Goal: Use online tool/utility: Utilize a website feature to perform a specific function

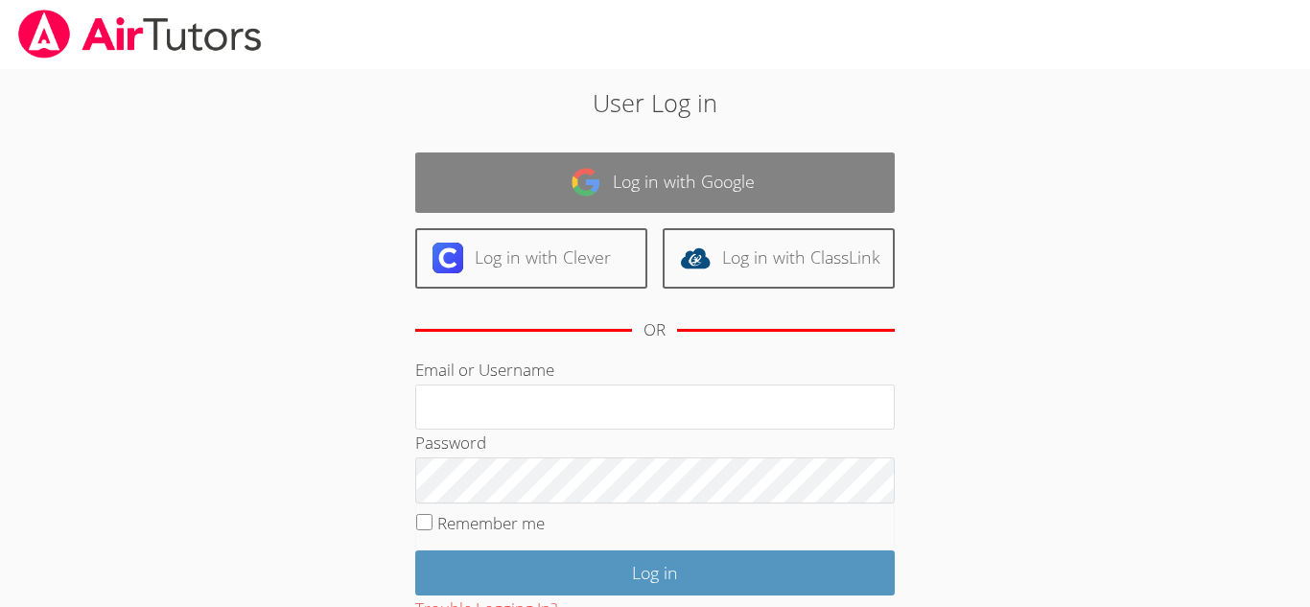
click at [743, 162] on link "Log in with Google" at bounding box center [654, 182] width 479 height 60
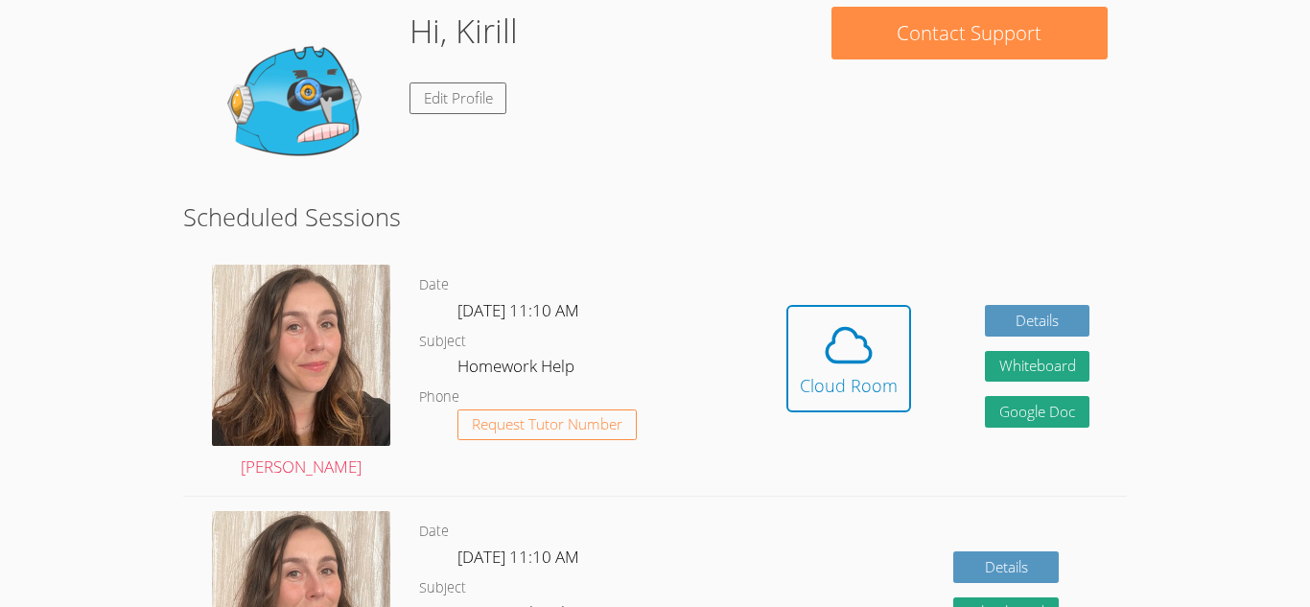
scroll to position [182, 0]
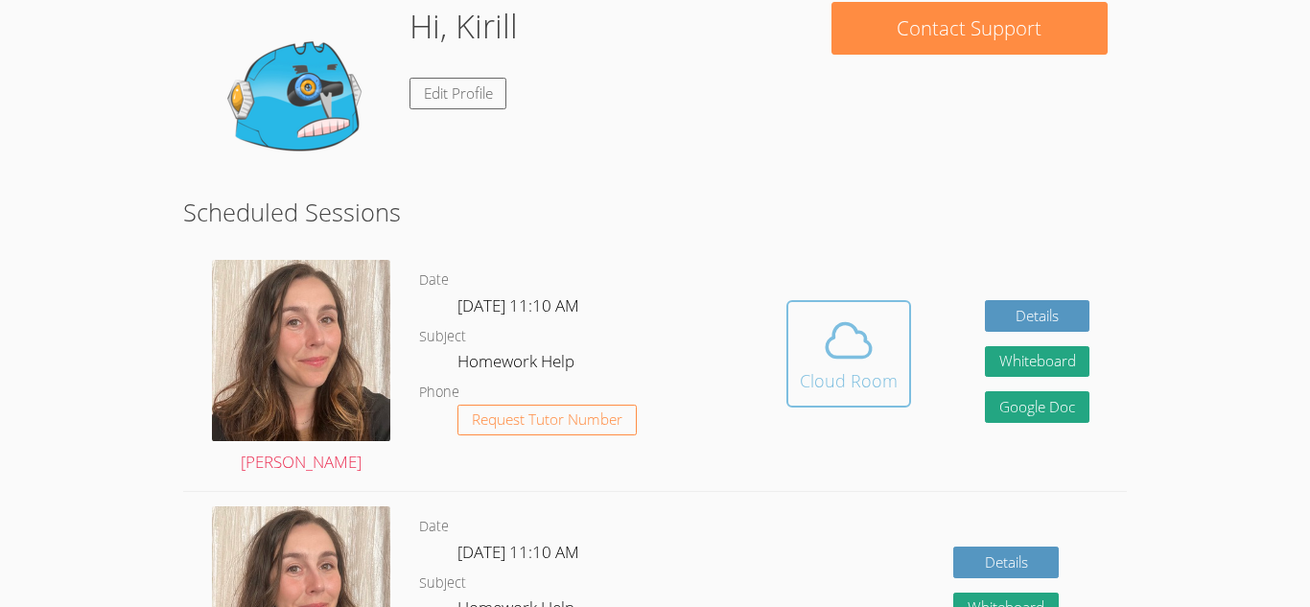
click at [832, 375] on div "Cloud Room" at bounding box center [849, 380] width 98 height 27
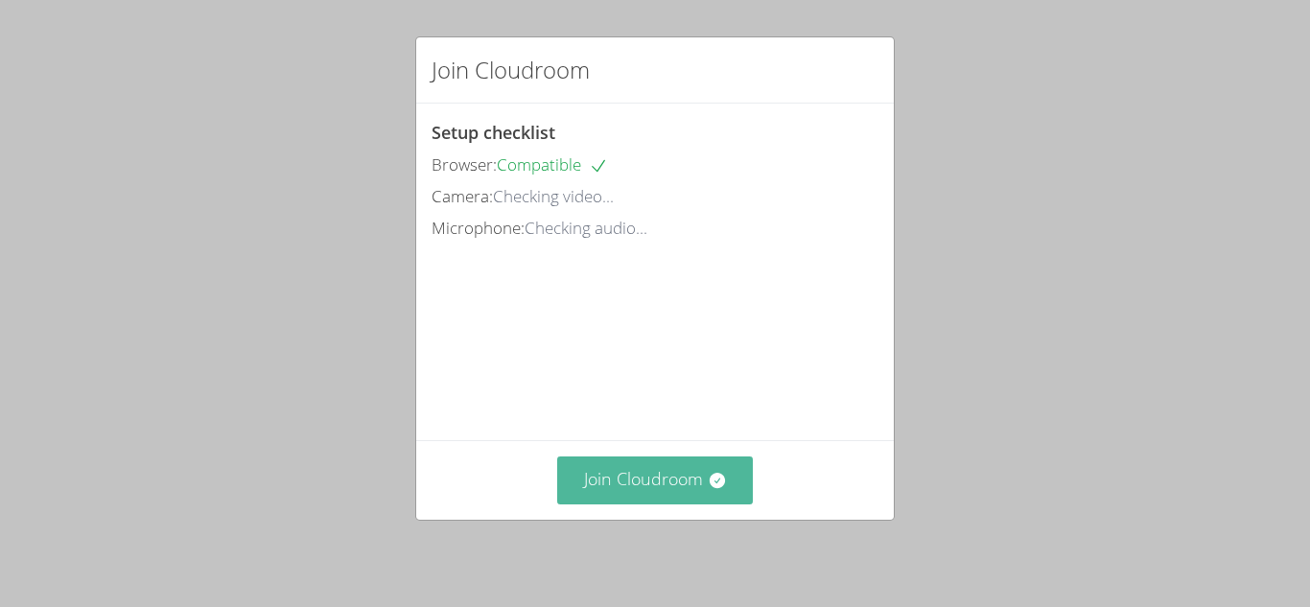
click at [717, 466] on button "Join Cloudroom" at bounding box center [655, 479] width 197 height 47
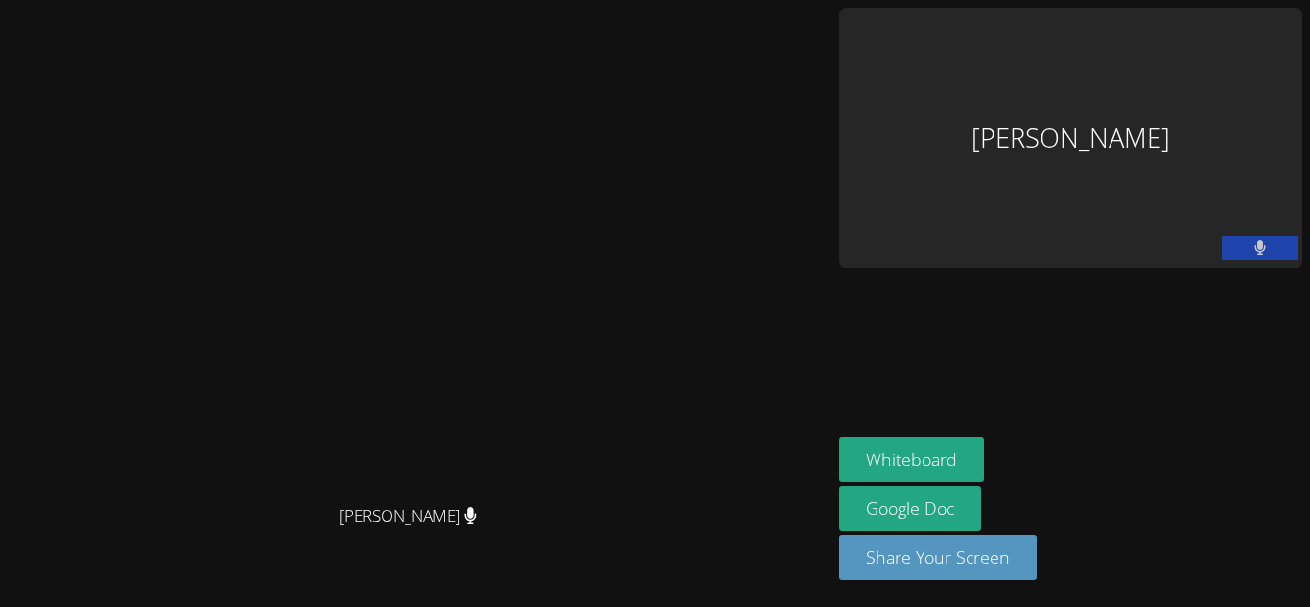
click at [1160, 195] on aside "Kirill Strizhov Whiteboard Google Doc Share Your Screen" at bounding box center [1070, 303] width 478 height 607
click at [1037, 577] on button "Share Your Screen" at bounding box center [938, 557] width 198 height 45
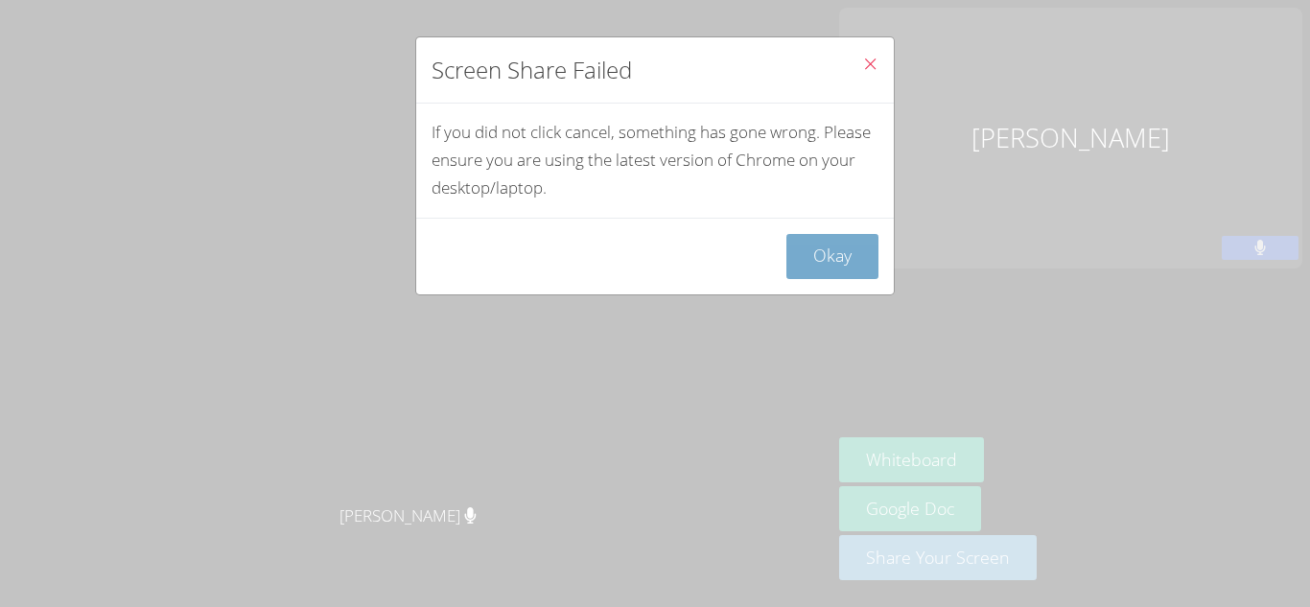
click at [798, 263] on button "Okay" at bounding box center [832, 256] width 92 height 45
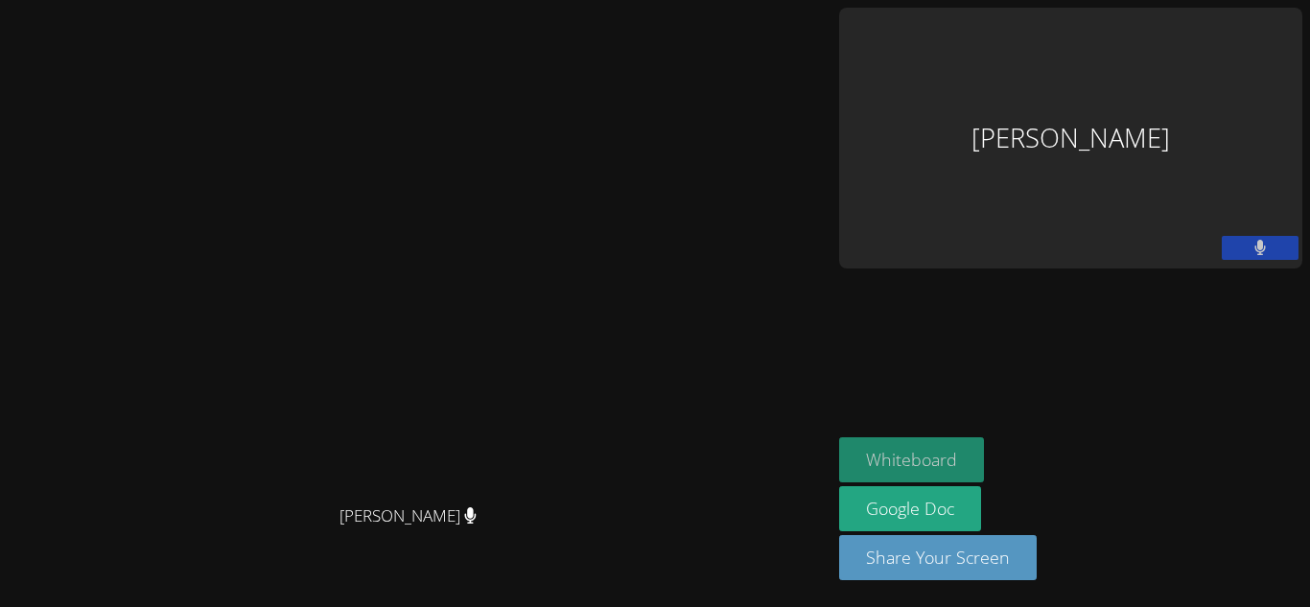
click at [984, 457] on button "Whiteboard" at bounding box center [911, 459] width 145 height 45
click at [1182, 105] on div "Kirill Strizhov" at bounding box center [1070, 138] width 463 height 261
click at [560, 351] on video at bounding box center [416, 264] width 288 height 459
click at [477, 524] on icon at bounding box center [470, 515] width 12 height 16
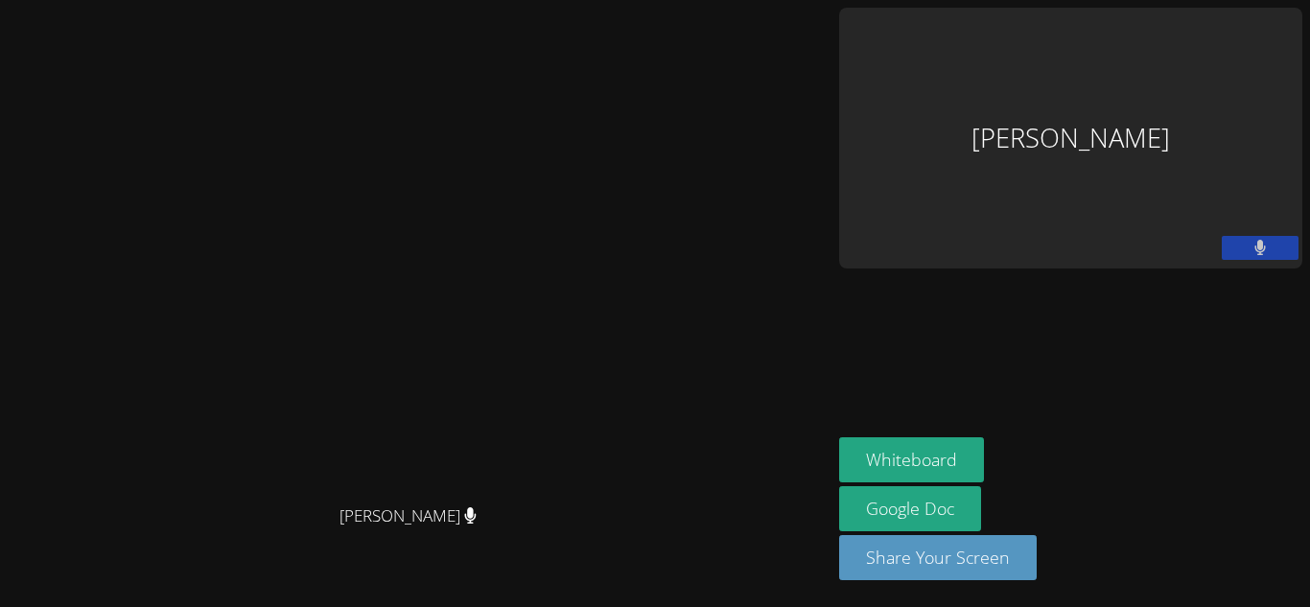
click at [272, 312] on video at bounding box center [416, 264] width 288 height 459
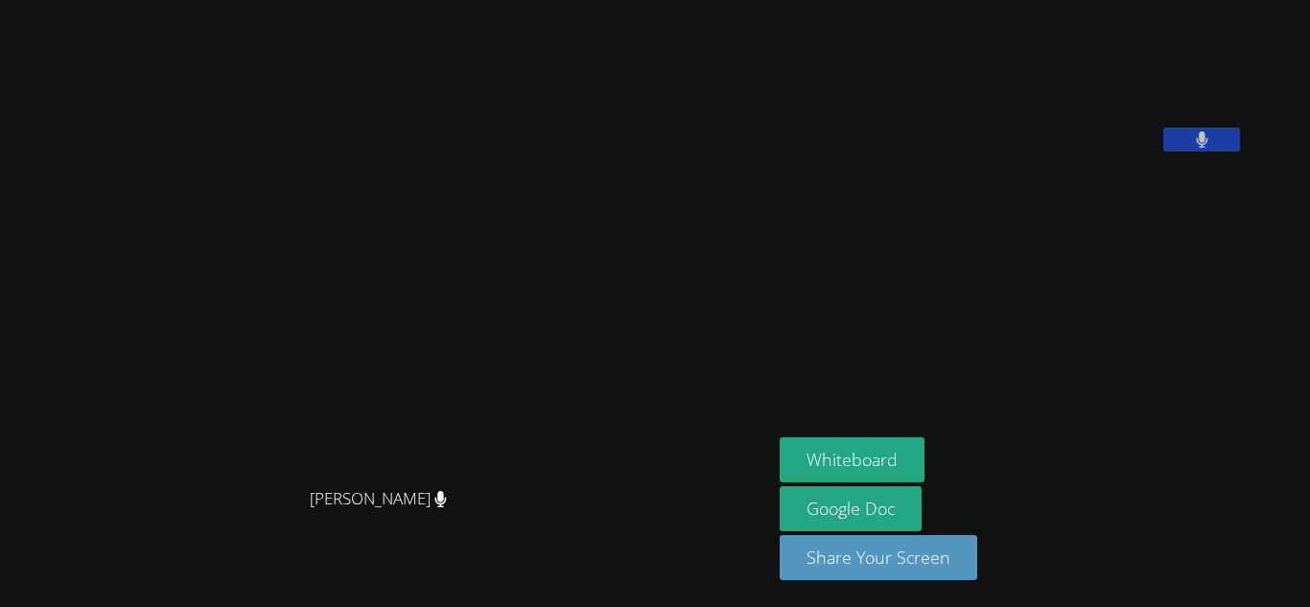
scroll to position [0, 0]
click at [924, 449] on button "Whiteboard" at bounding box center [852, 459] width 145 height 45
click at [977, 552] on button "Share Your Screen" at bounding box center [879, 557] width 198 height 45
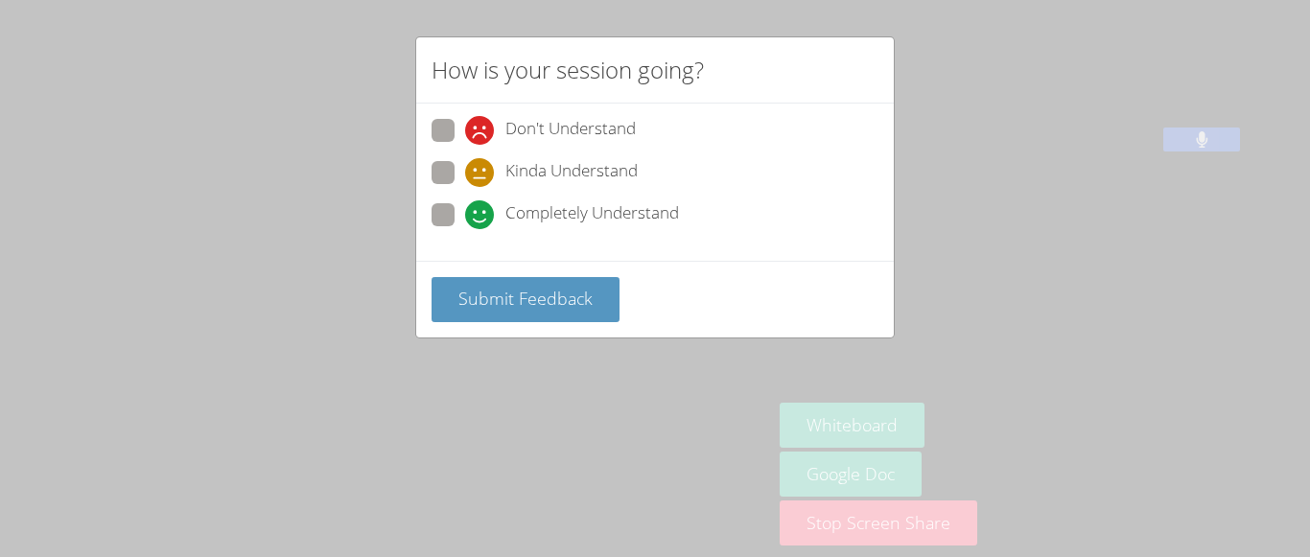
click at [520, 207] on span "Completely Understand" at bounding box center [592, 214] width 174 height 29
click at [481, 207] on input "Completely Understand" at bounding box center [473, 211] width 16 height 16
radio input "true"
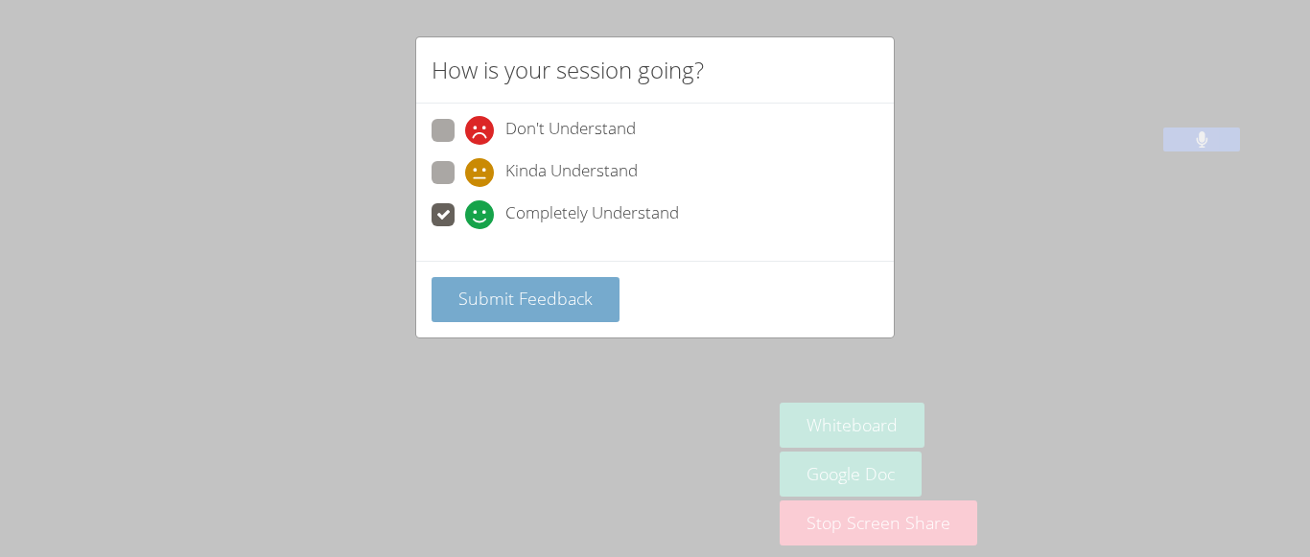
click at [554, 287] on span "Submit Feedback" at bounding box center [525, 298] width 134 height 23
